Goal: Check status: Check status

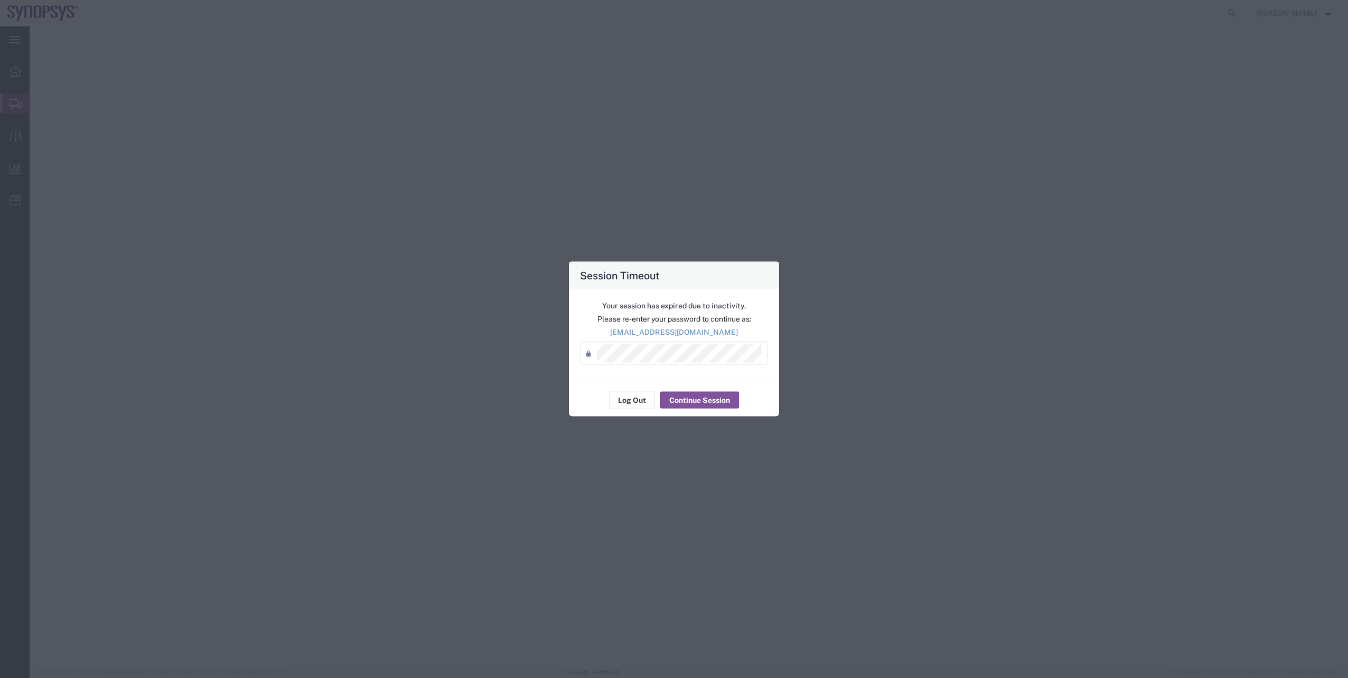
click at [728, 383] on div "Log Out Continue Session" at bounding box center [674, 399] width 210 height 33
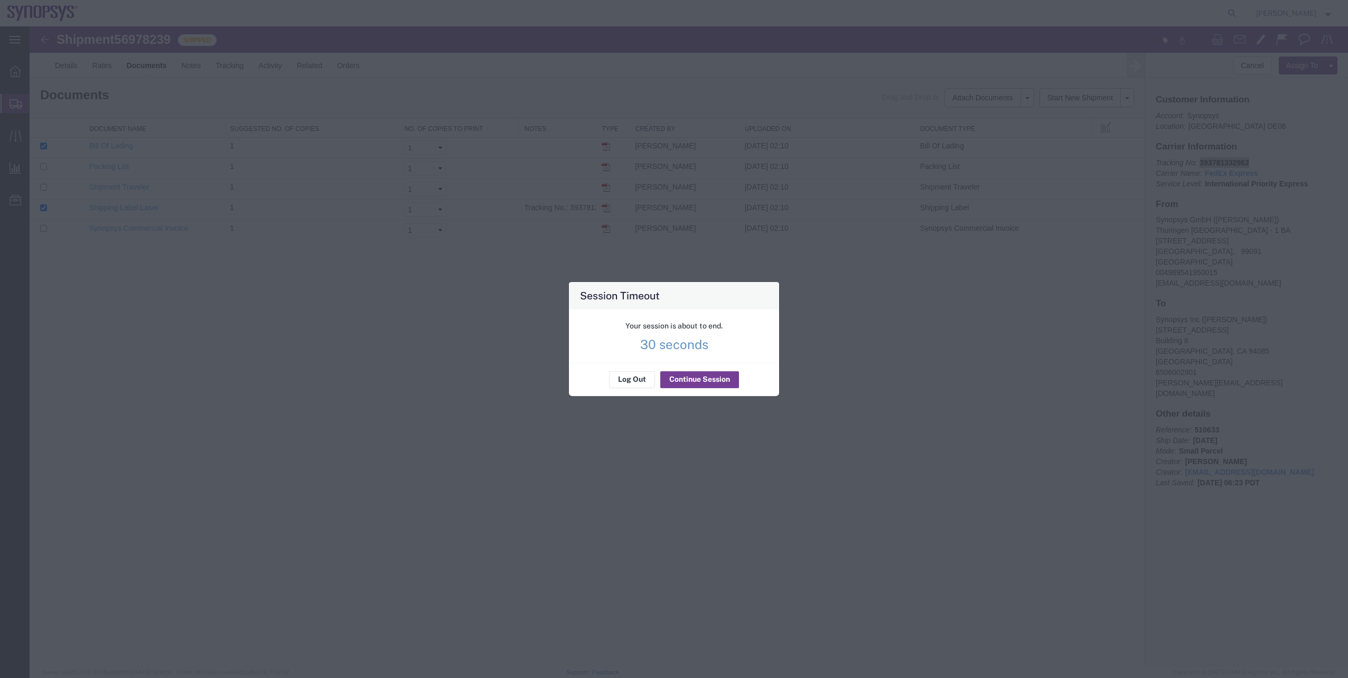
click at [728, 377] on agx-session-expired "Your session is about to end. 30 seconds Log Out Continue Session" at bounding box center [674, 352] width 210 height 87
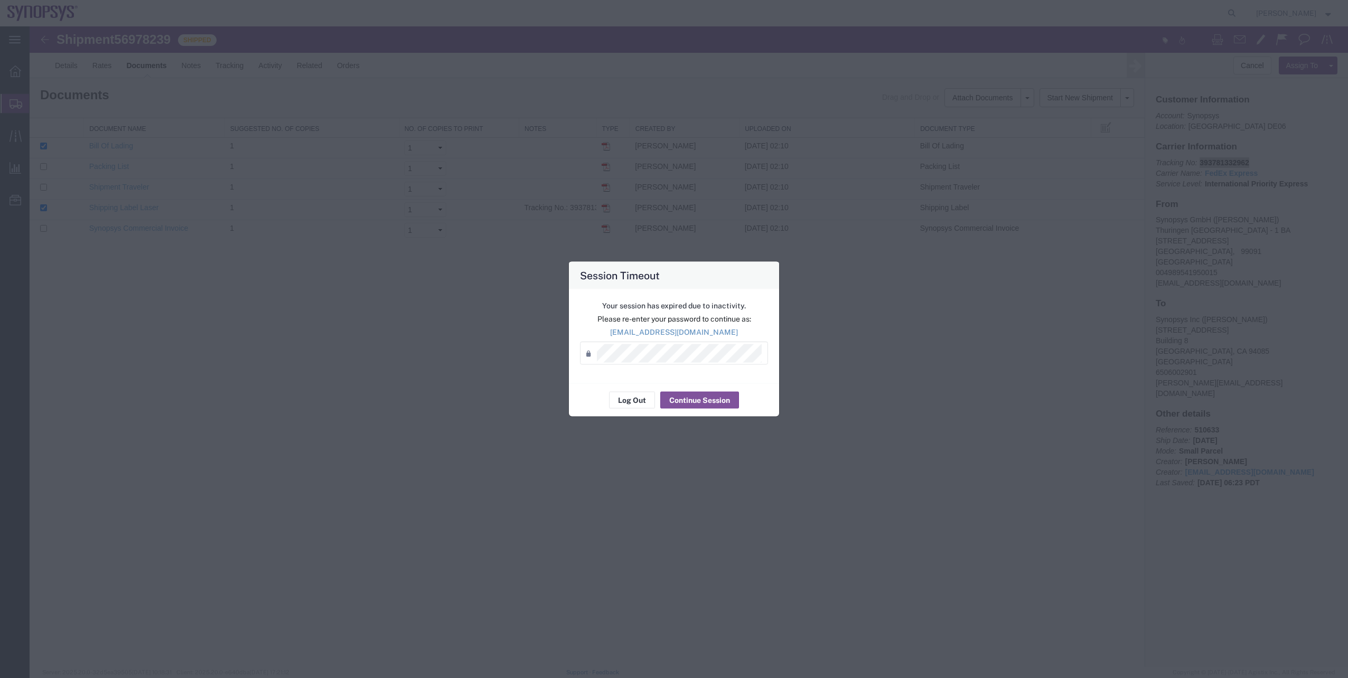
click at [443, 414] on div "Session Timeout Your session has expired due to inactivity. Please re-enter you…" at bounding box center [674, 339] width 1348 height 678
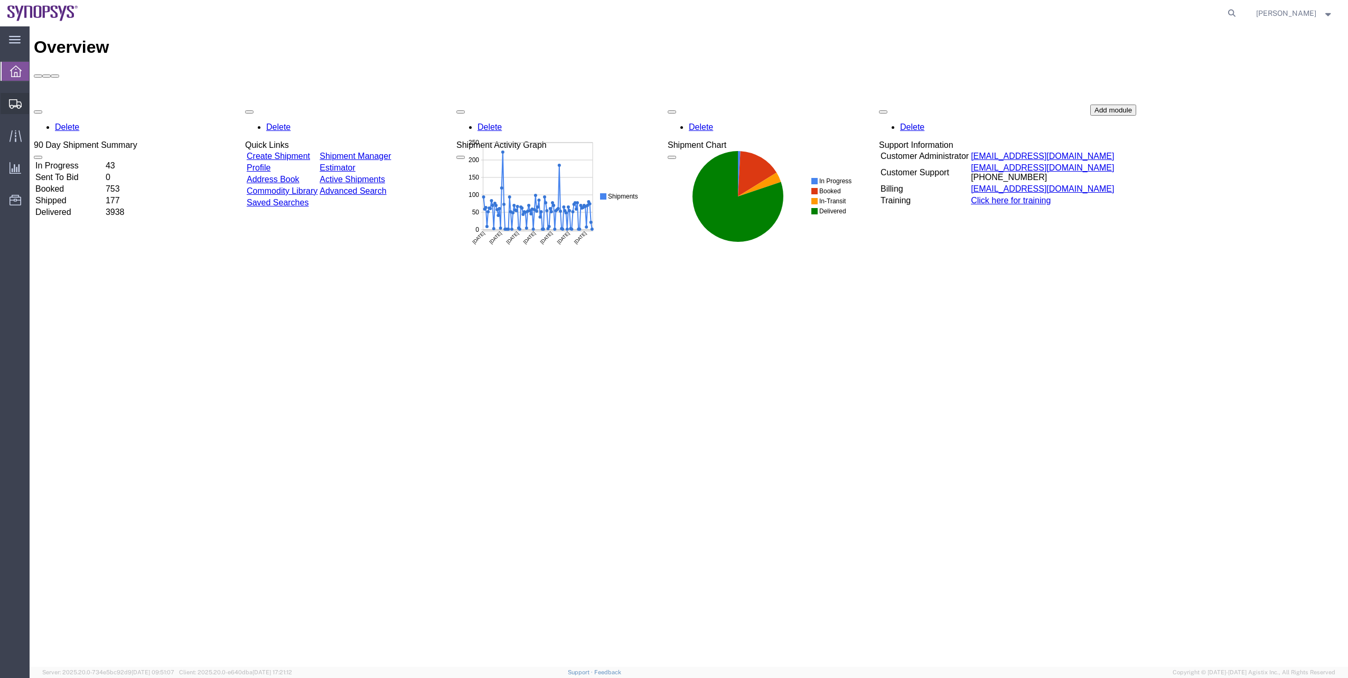
click at [0, 0] on span "Shipment Manager" at bounding box center [0, 0] width 0 height 0
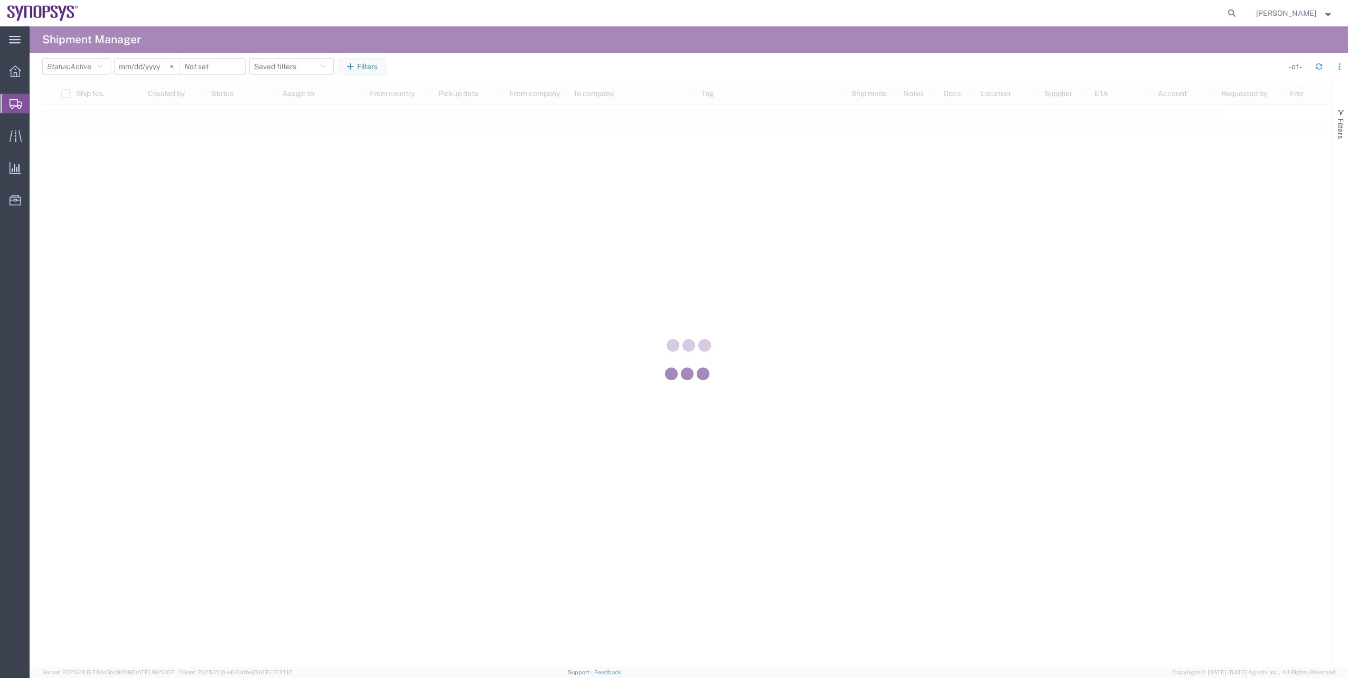
click at [103, 68] on div at bounding box center [689, 346] width 1318 height 641
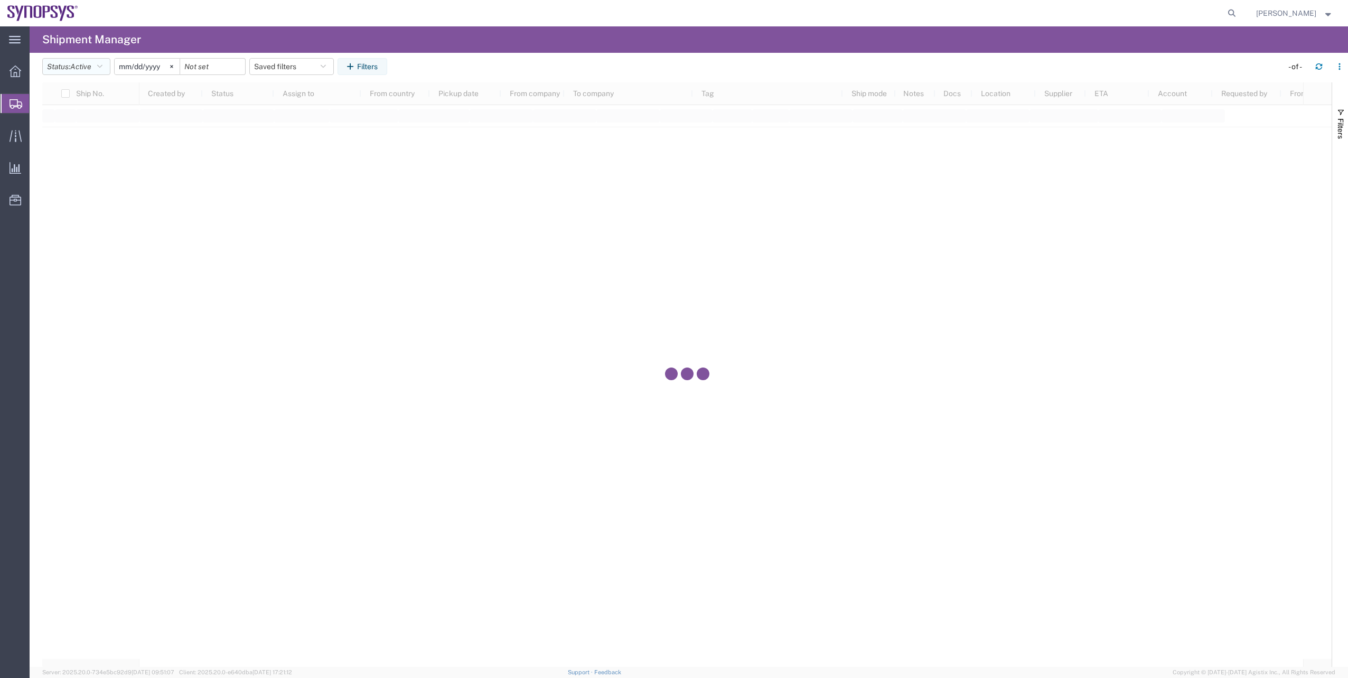
click at [102, 68] on icon "button" at bounding box center [99, 66] width 5 height 7
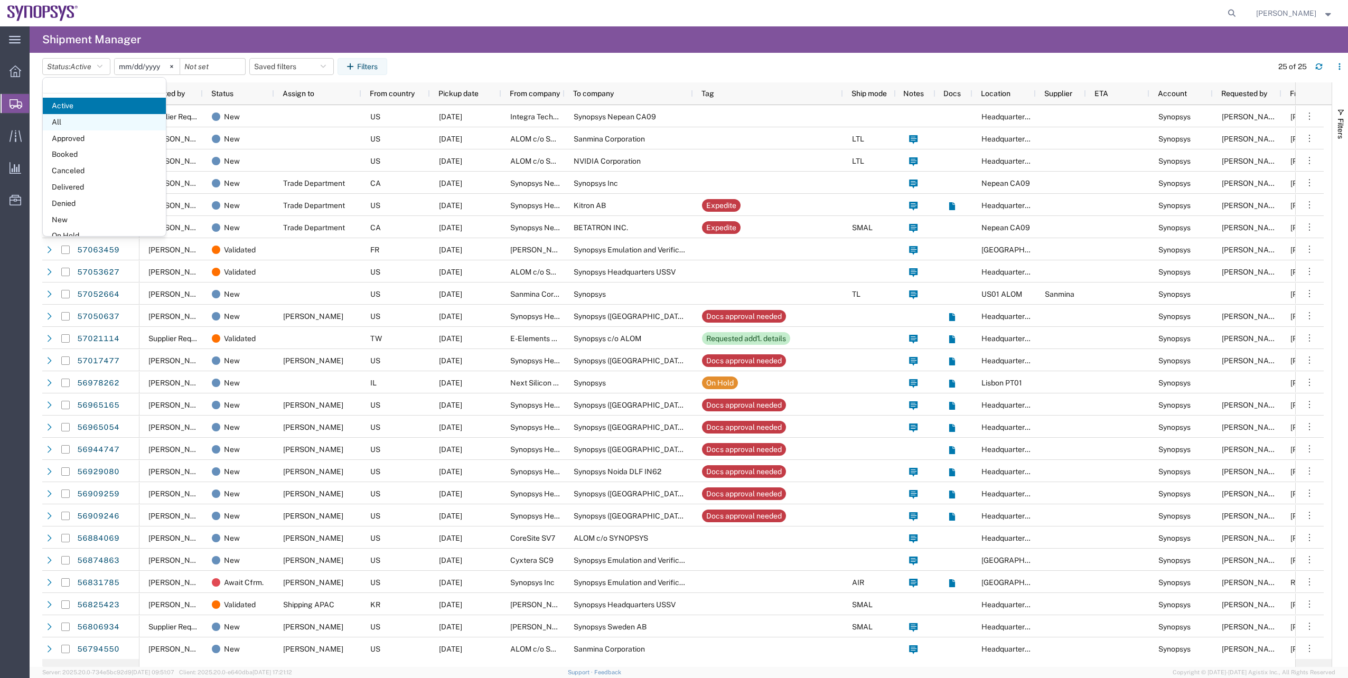
click at [107, 118] on span "All" at bounding box center [104, 122] width 123 height 16
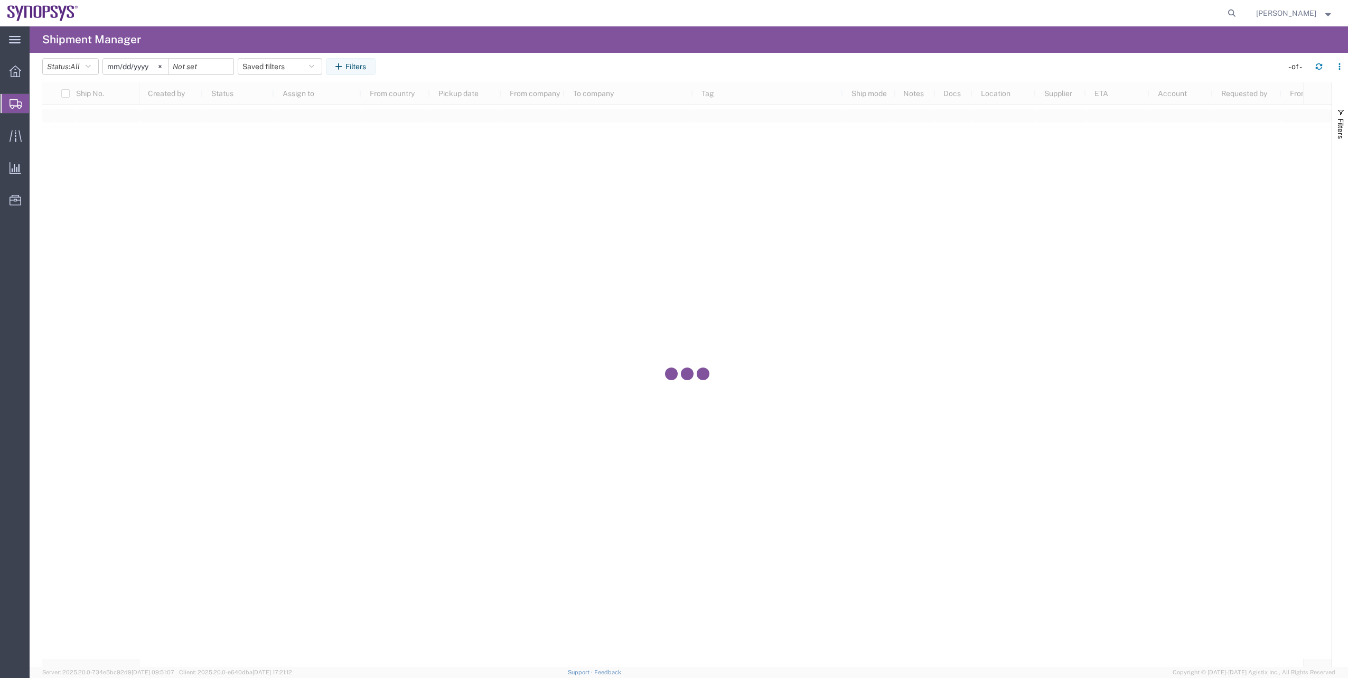
click at [364, 61] on button "Filters" at bounding box center [351, 66] width 50 height 17
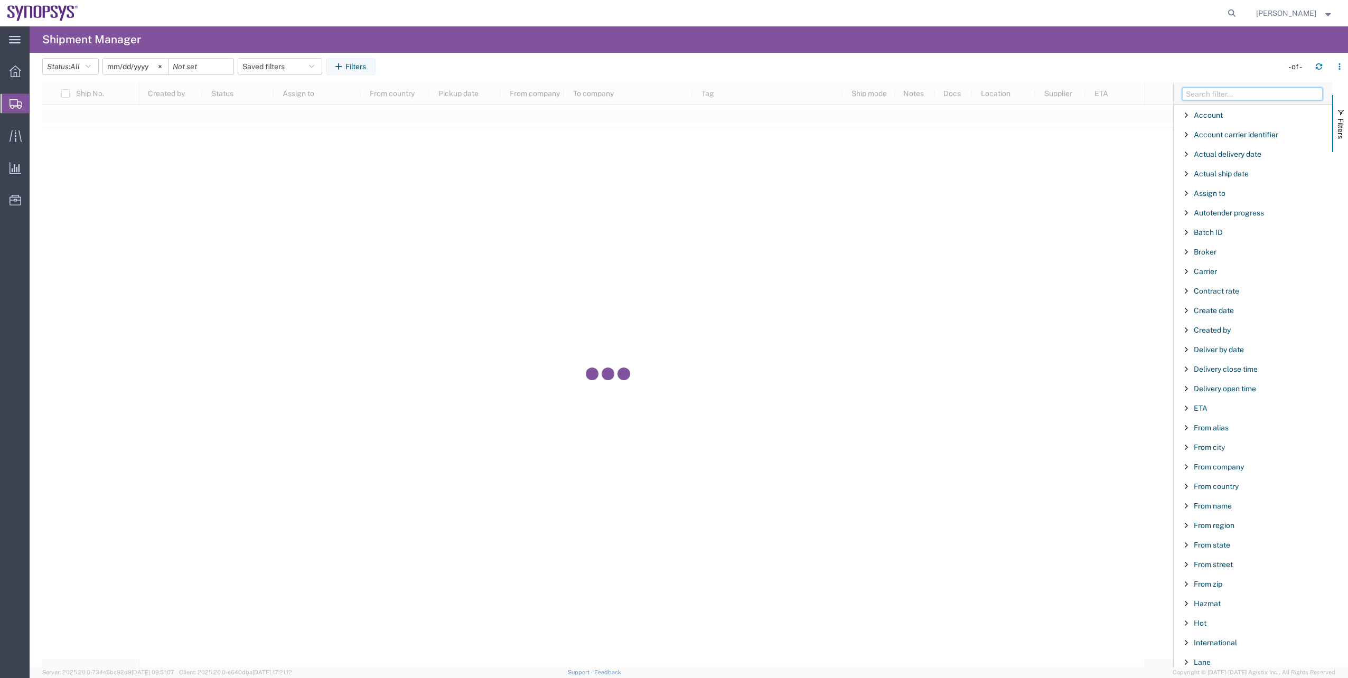
click at [1220, 89] on input "Filter Columns Input" at bounding box center [1252, 94] width 140 height 13
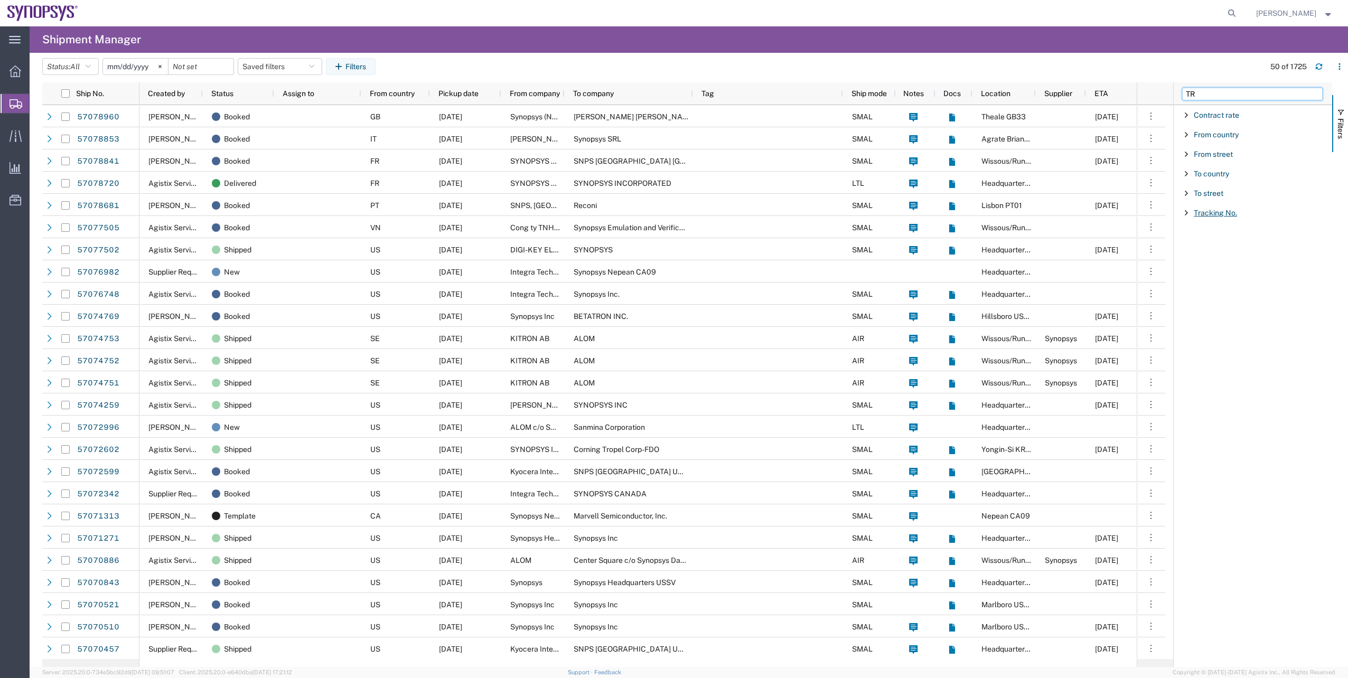
type input "TR"
click at [1222, 211] on span "Tracking No." at bounding box center [1215, 213] width 43 height 8
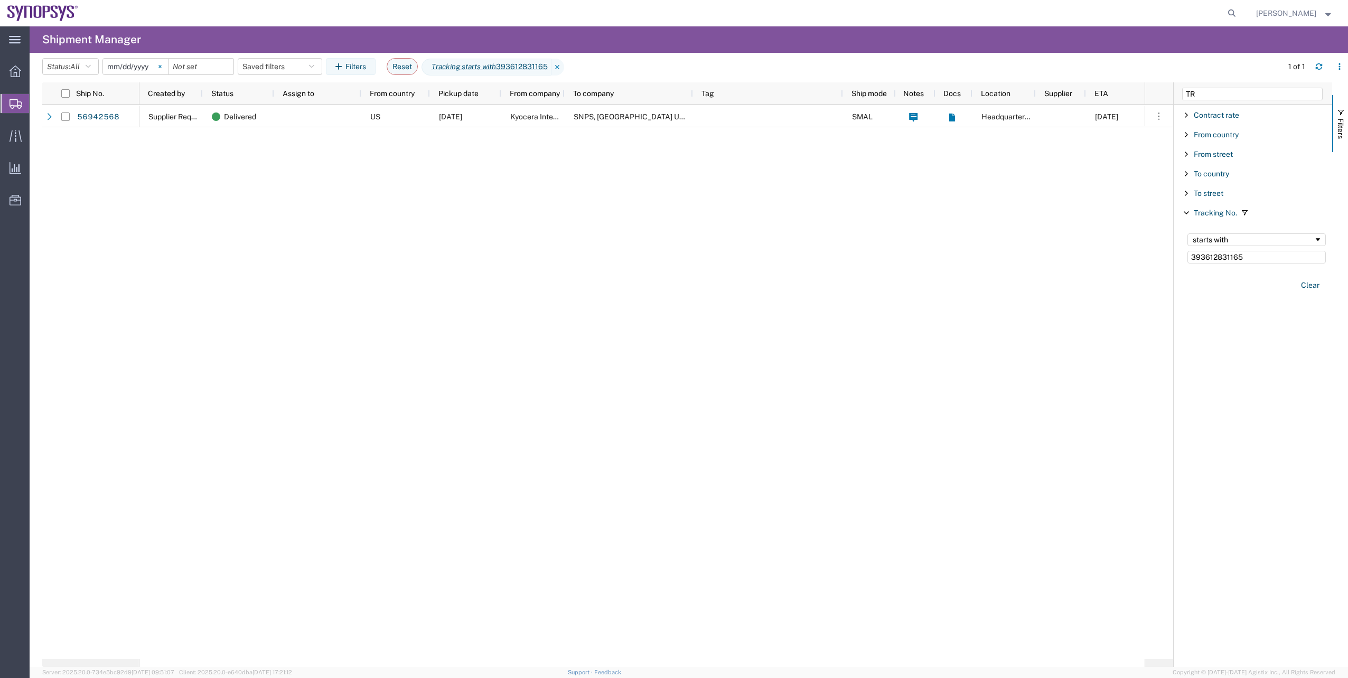
type input "393612831165"
click at [167, 68] on svg-icon at bounding box center [160, 67] width 16 height 16
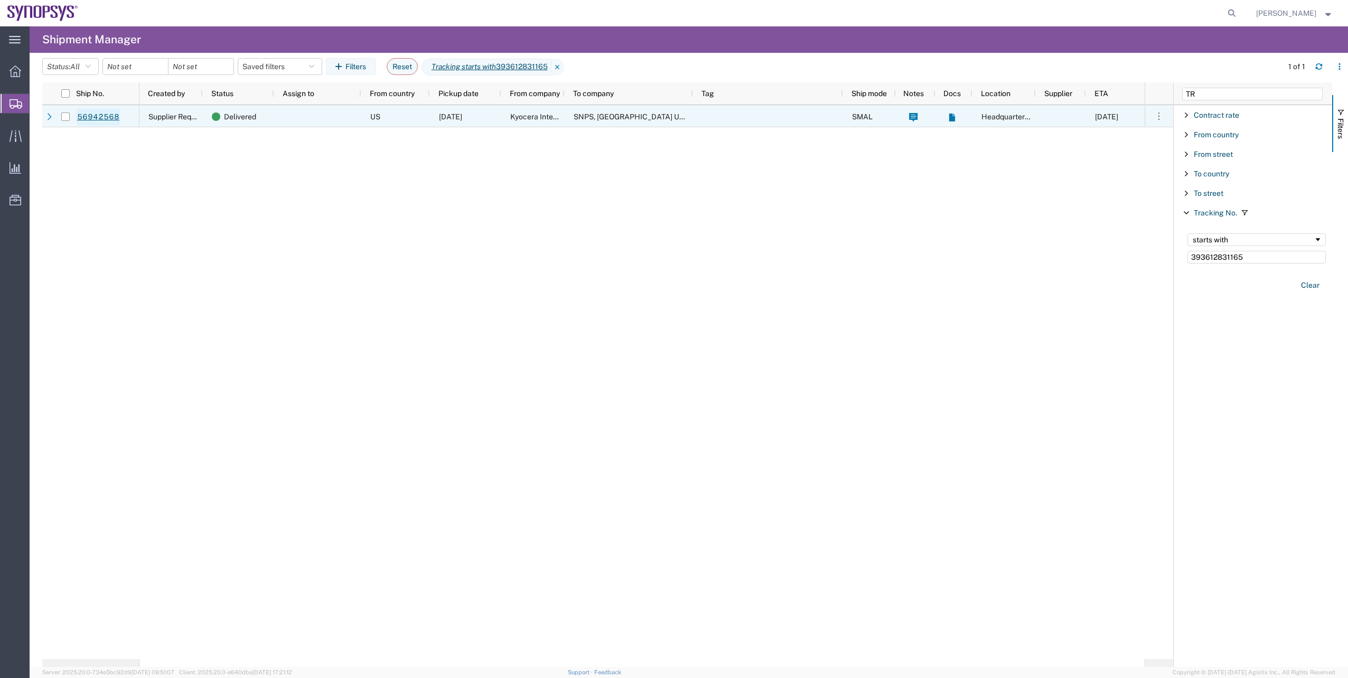
click at [103, 117] on link "56942568" at bounding box center [98, 117] width 43 height 17
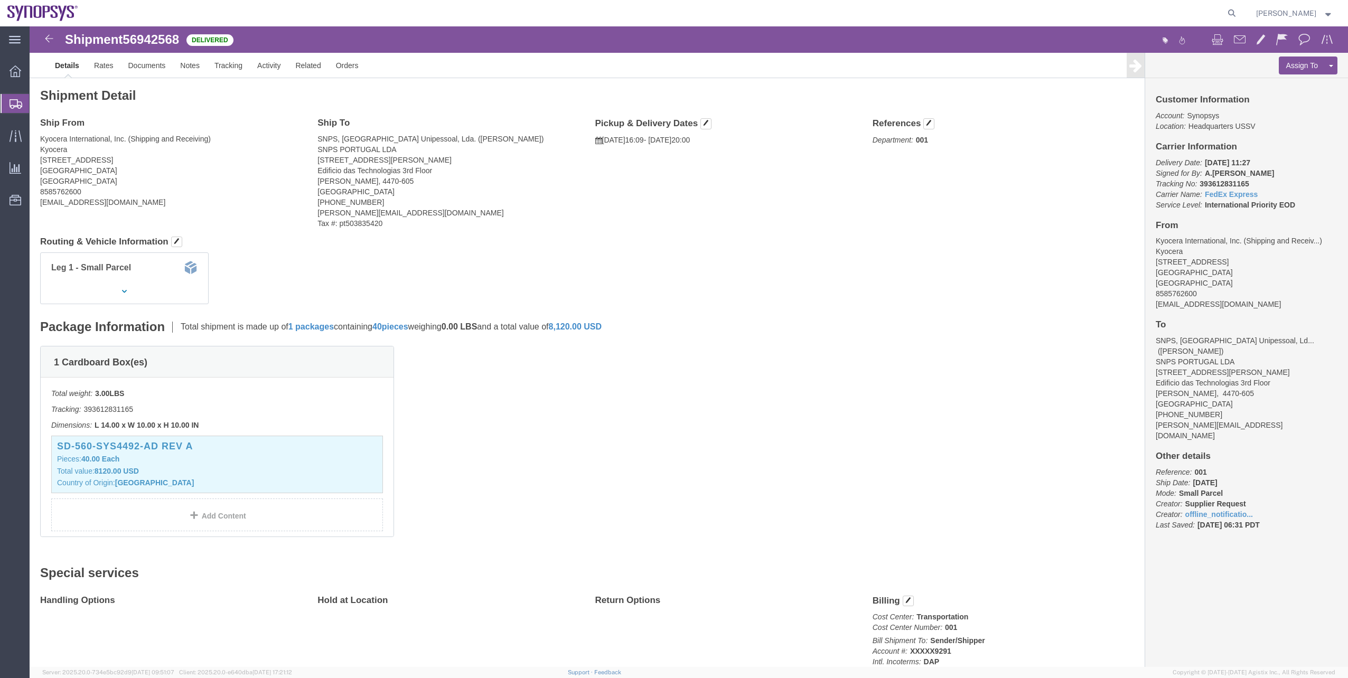
click span "56942568"
copy span "56942568"
click div "SD-560-SYS4492-AD REV A Pieces: 40.00 Each Total value: 8120.00 USD Country of …"
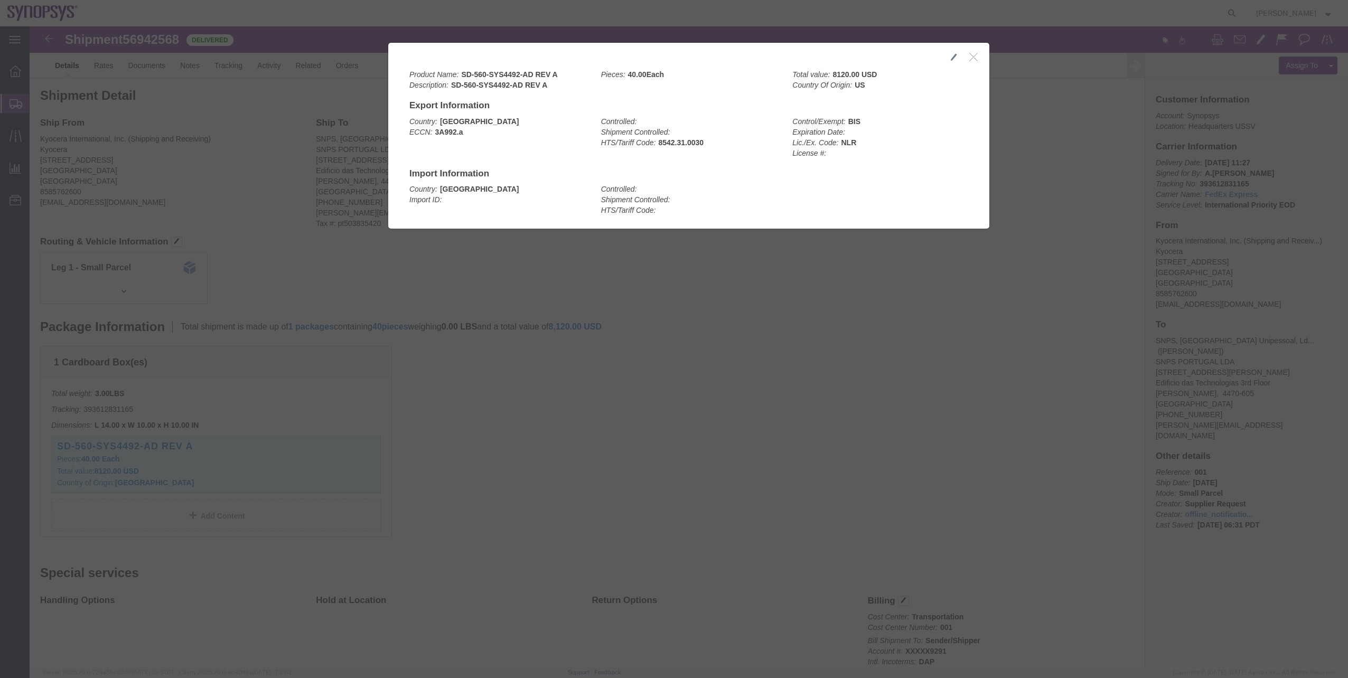
click icon "button"
